Goal: Information Seeking & Learning: Learn about a topic

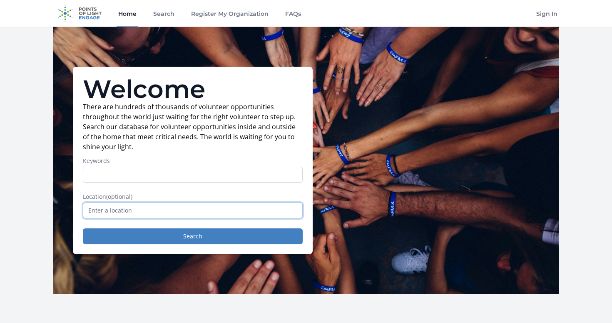
click at [216, 214] on input "text" at bounding box center [193, 210] width 220 height 16
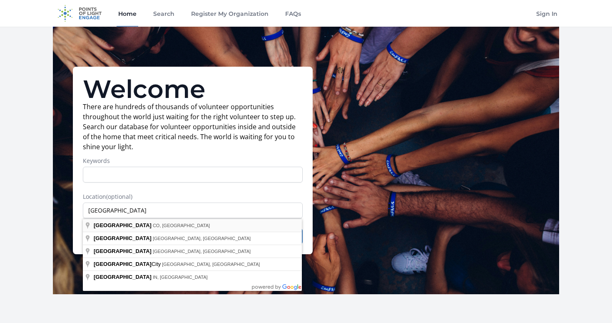
type input "[GEOGRAPHIC_DATA], [GEOGRAPHIC_DATA], [GEOGRAPHIC_DATA]"
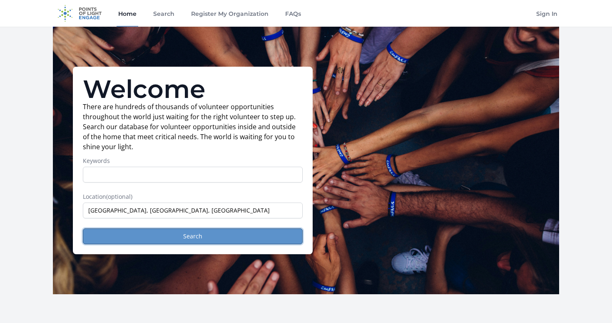
click at [136, 231] on button "Search" at bounding box center [193, 236] width 220 height 16
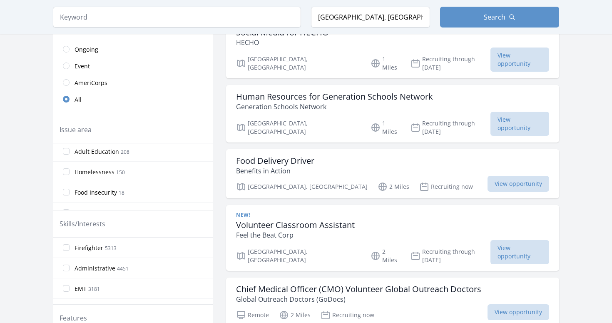
scroll to position [522, 0]
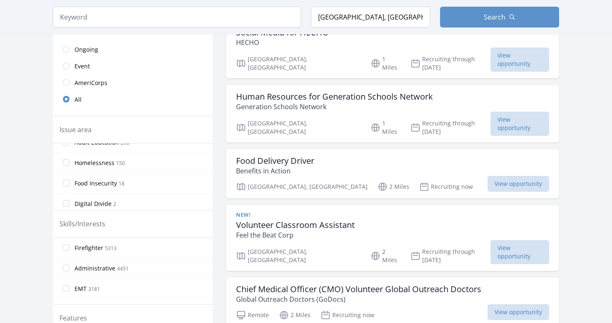
click at [107, 165] on span "Homelessness" at bounding box center [95, 163] width 40 height 8
click at [70, 165] on input "Homelessness 150" at bounding box center [66, 162] width 7 height 7
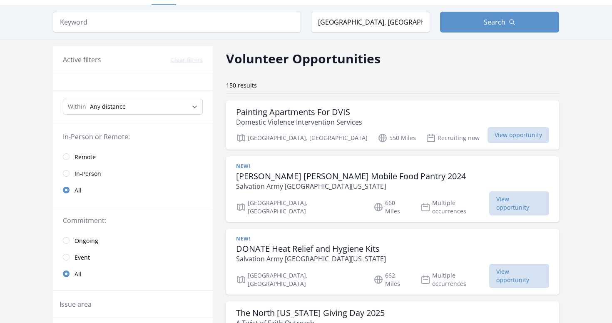
scroll to position [26, 0]
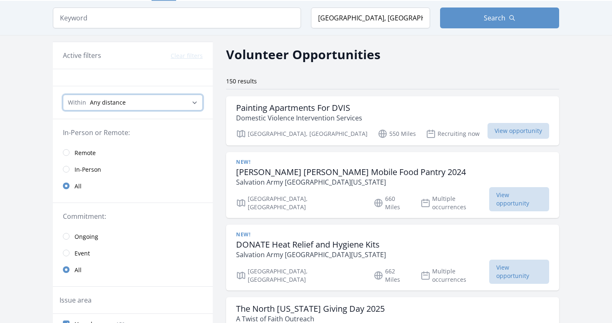
click at [152, 105] on select "Any distance , 5 Miles , 20 Miles , 50 Miles , 100 Miles" at bounding box center [133, 103] width 140 height 16
select select "160934"
click at [63, 95] on select "Any distance , 5 Miles , 20 Miles , 50 Miles , 100 Miles" at bounding box center [133, 103] width 140 height 16
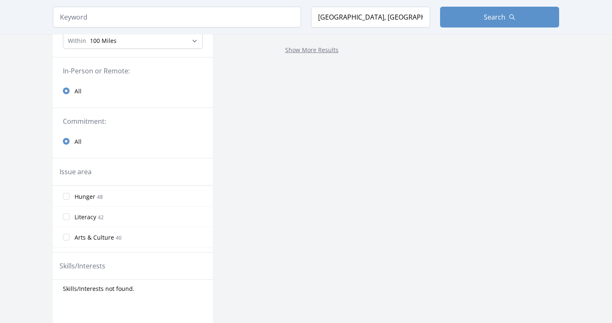
scroll to position [102, 0]
click at [65, 195] on input "Hunger 48" at bounding box center [66, 195] width 7 height 7
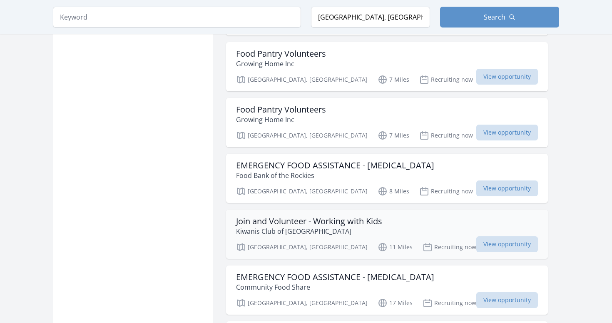
scroll to position [867, 0]
